Goal: Task Accomplishment & Management: Manage account settings

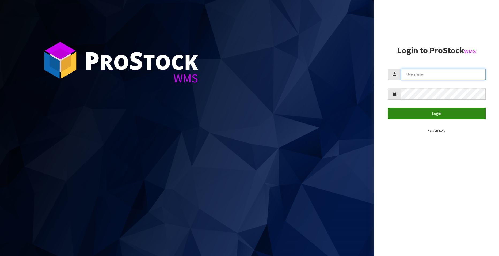
type input "[EMAIL_ADDRESS][DOMAIN_NAME]"
click at [427, 111] on button "Login" at bounding box center [436, 112] width 98 height 11
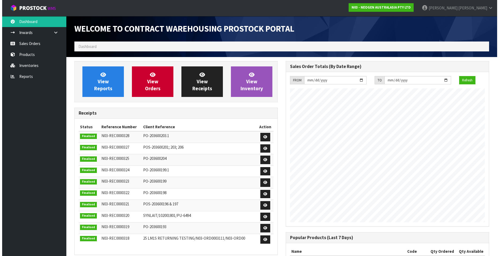
scroll to position [296, 211]
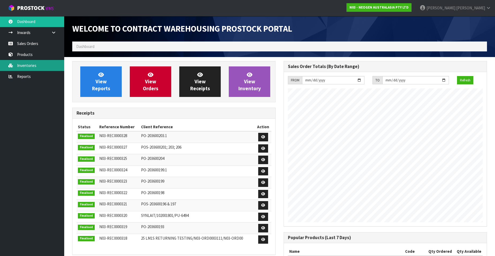
click at [26, 62] on link "Inventories" at bounding box center [32, 65] width 64 height 11
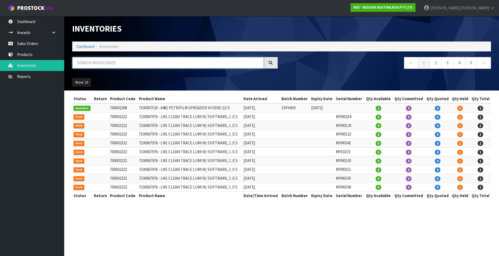
click at [102, 62] on input "text" at bounding box center [167, 62] width 191 height 11
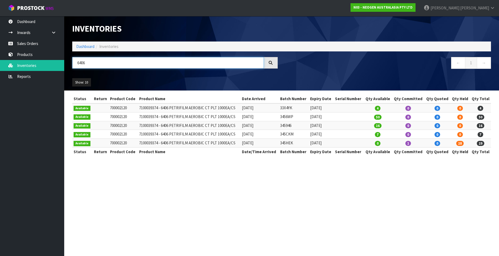
click at [94, 61] on input "6406" at bounding box center [167, 62] width 191 height 11
type input "6"
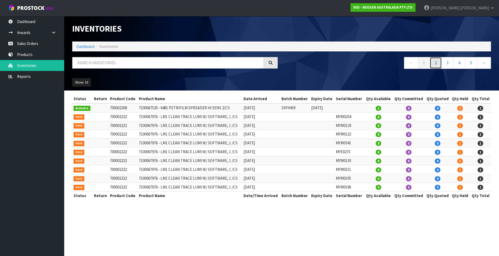
click at [435, 64] on link "2" at bounding box center [435, 62] width 12 height 11
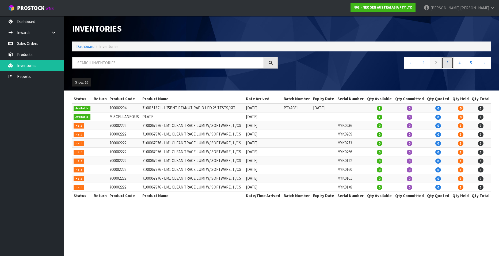
click at [447, 63] on link "3" at bounding box center [447, 62] width 12 height 11
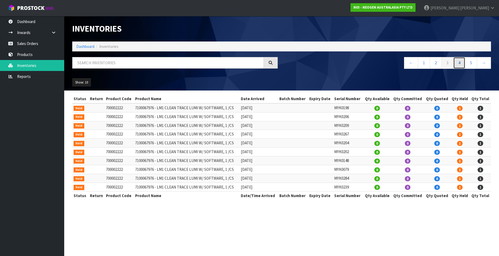
click at [459, 62] on link "4" at bounding box center [459, 62] width 12 height 11
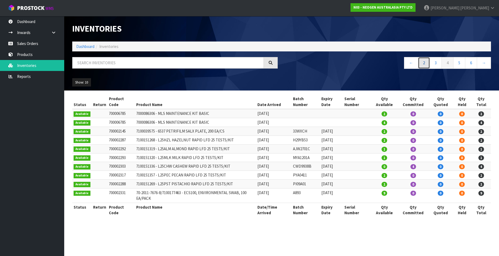
click at [424, 64] on link "2" at bounding box center [424, 62] width 12 height 11
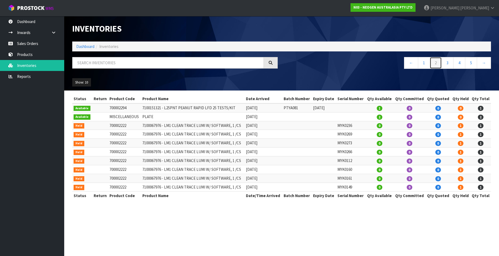
click at [434, 63] on link "2" at bounding box center [435, 62] width 12 height 11
click at [445, 64] on link "3" at bounding box center [447, 62] width 12 height 11
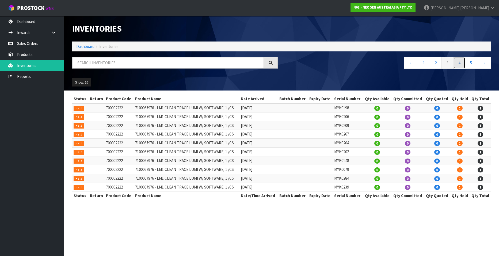
click at [457, 63] on link "4" at bounding box center [459, 62] width 12 height 11
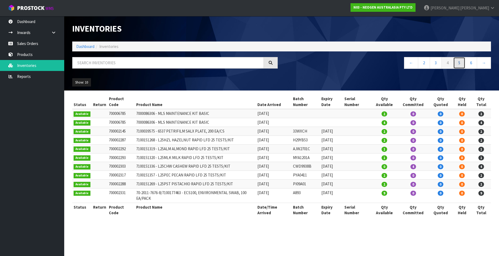
click at [460, 63] on link "5" at bounding box center [459, 62] width 12 height 11
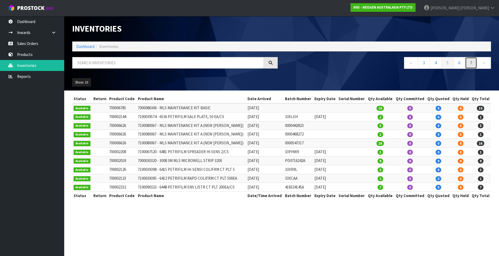
click at [469, 62] on link "7" at bounding box center [471, 62] width 12 height 11
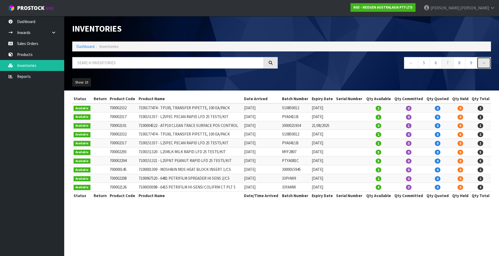
click at [483, 63] on link "→" at bounding box center [483, 62] width 14 height 11
